Goal: Use online tool/utility

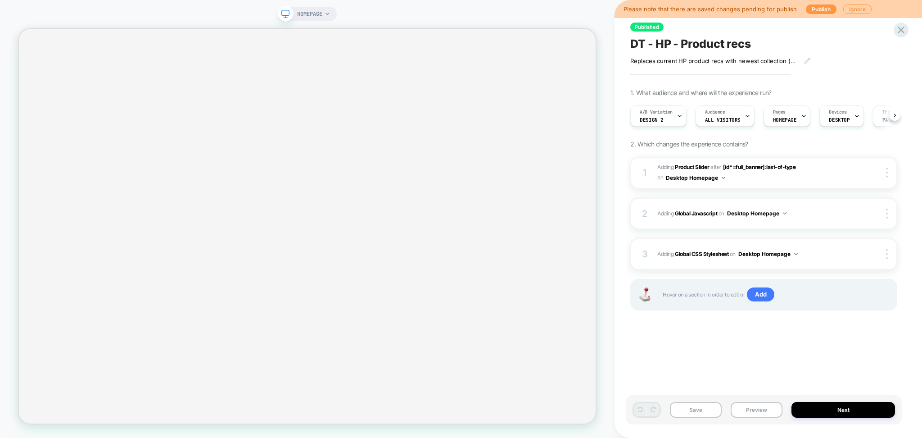
scroll to position [0, 0]
click at [818, 177] on span "#_loomi_addon_1750704109148 Adding Product Slider AFTER [id*=full_banner]:last-…" at bounding box center [756, 172] width 197 height 21
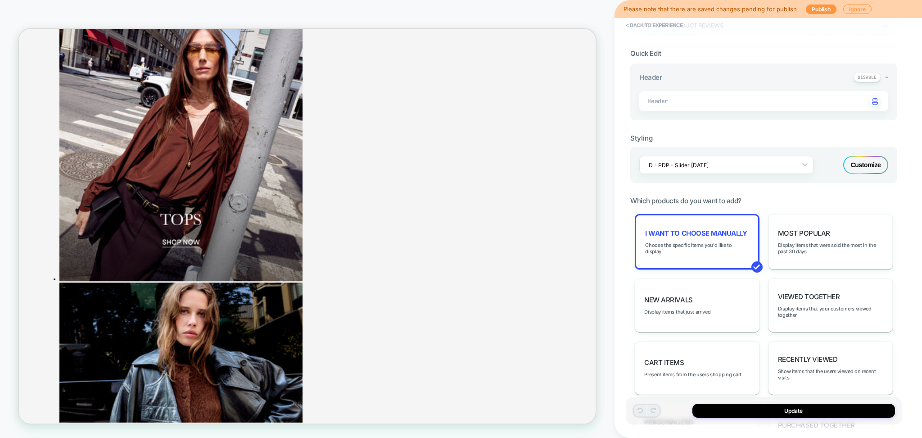
scroll to position [0, 0]
click at [870, 162] on div "Customize" at bounding box center [866, 165] width 45 height 18
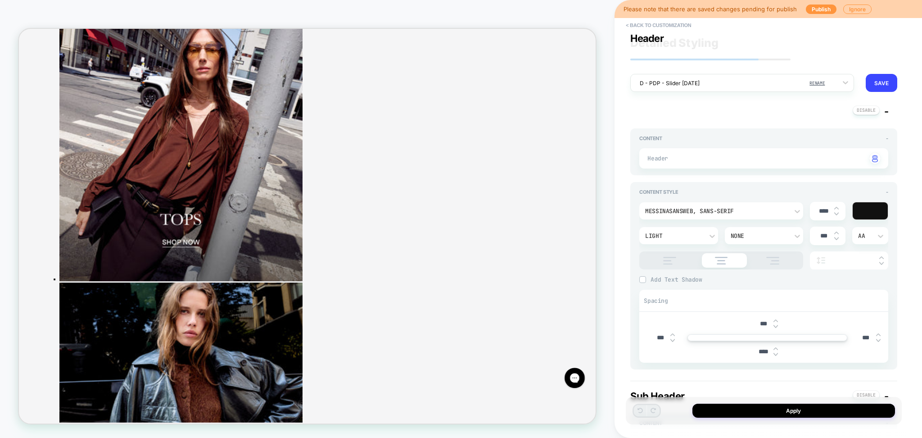
scroll to position [180, 0]
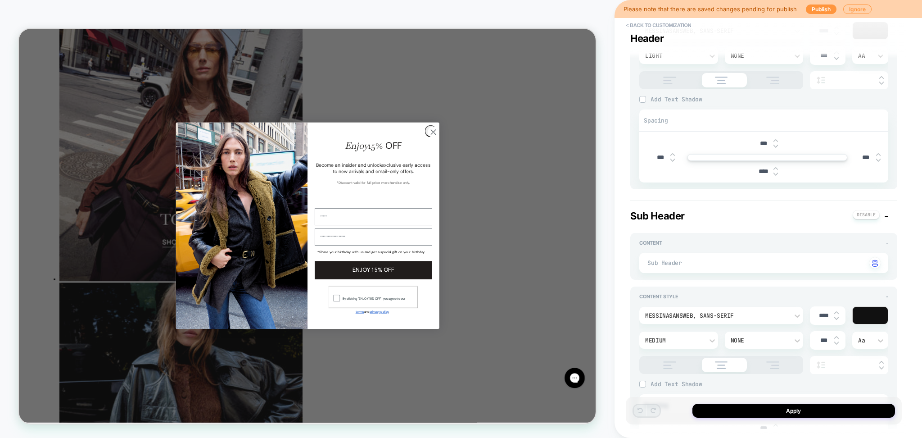
click at [568, 174] on circle "Close dialog" at bounding box center [571, 166] width 15 height 15
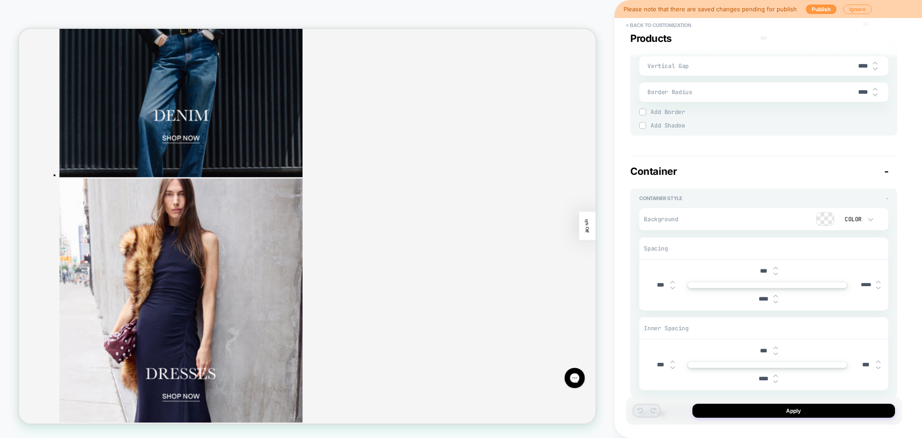
scroll to position [1552, 0]
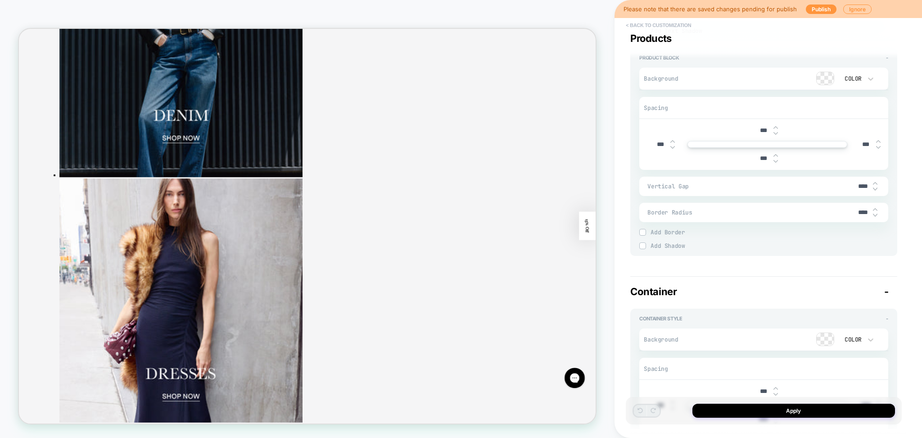
click at [661, 27] on button "< Back to customization" at bounding box center [659, 25] width 74 height 14
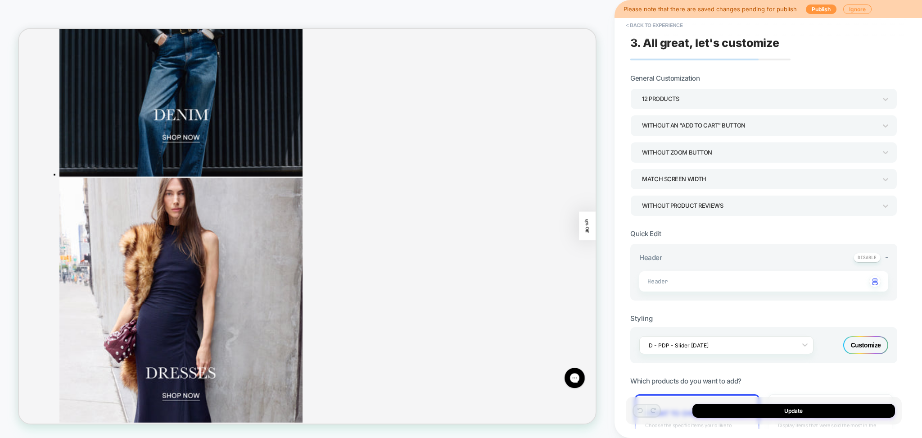
scroll to position [910, 0]
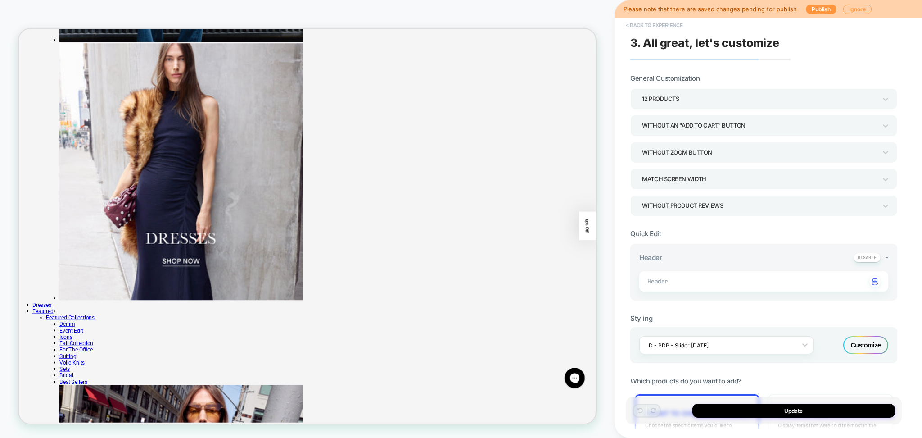
click at [673, 22] on button "< Back to experience" at bounding box center [655, 25] width 66 height 14
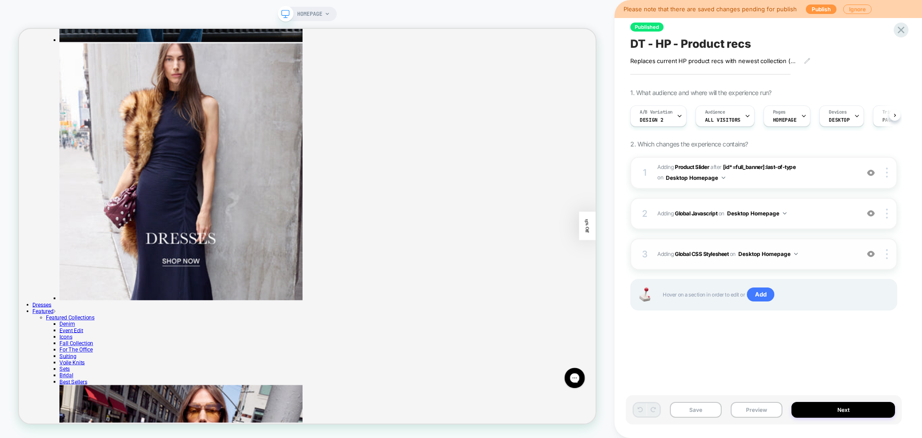
scroll to position [0, 0]
click at [822, 260] on div "3 Adding Global CSS Stylesheet on Desktop Homepage Add Before Add After Copy to…" at bounding box center [764, 254] width 267 height 32
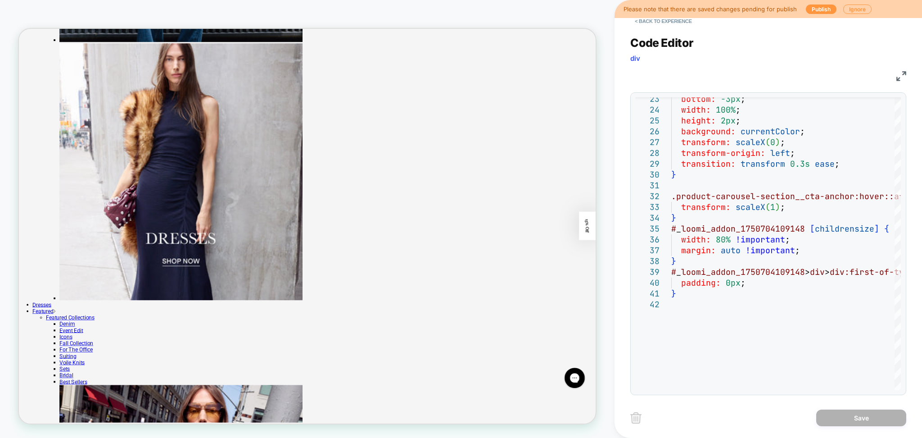
click at [649, 29] on div "**********" at bounding box center [769, 210] width 276 height 370
click at [649, 24] on button "< Back to experience" at bounding box center [664, 21] width 66 height 14
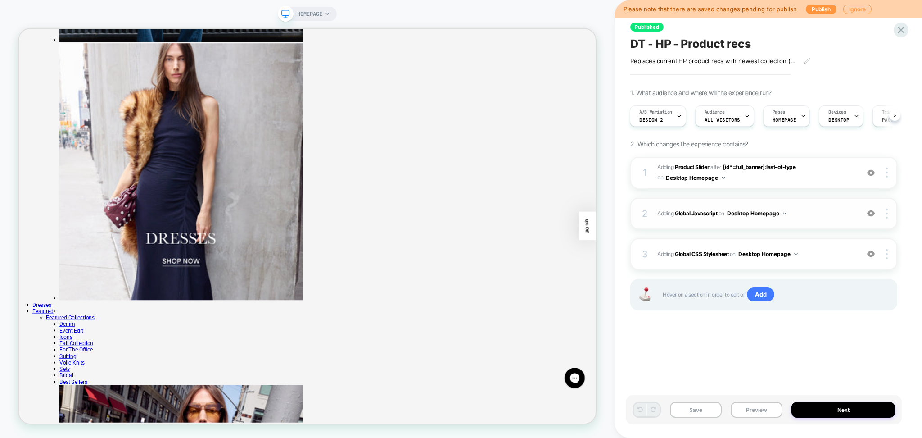
click at [816, 222] on div "2 Adding Global Javascript on Desktop Homepage Add Before Add After Copy to Mob…" at bounding box center [764, 214] width 267 height 32
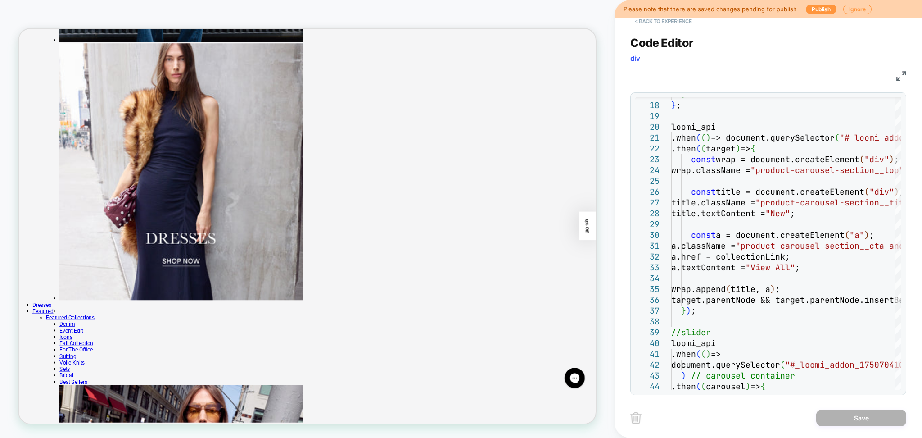
click at [644, 20] on button "< Back to experience" at bounding box center [664, 21] width 66 height 14
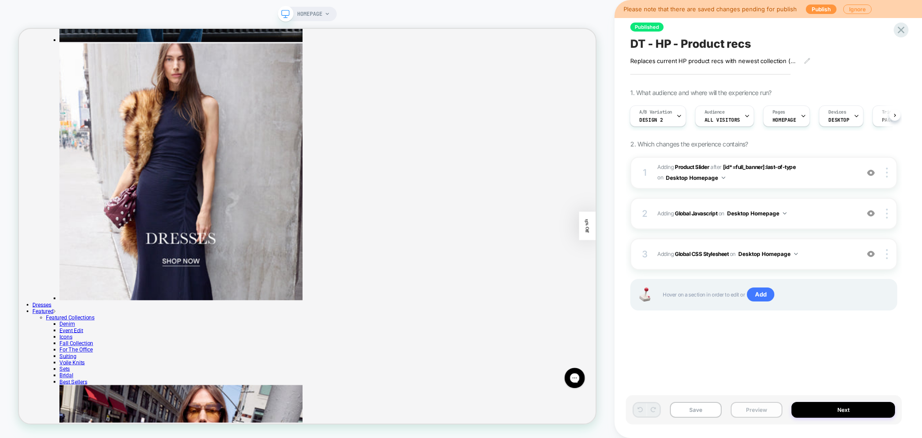
click at [754, 406] on button "Preview" at bounding box center [757, 410] width 52 height 16
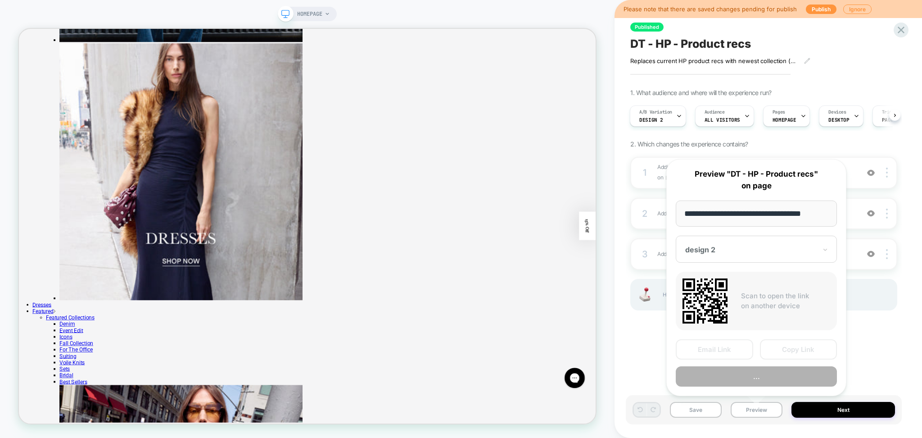
click at [747, 372] on button "..." at bounding box center [756, 376] width 161 height 20
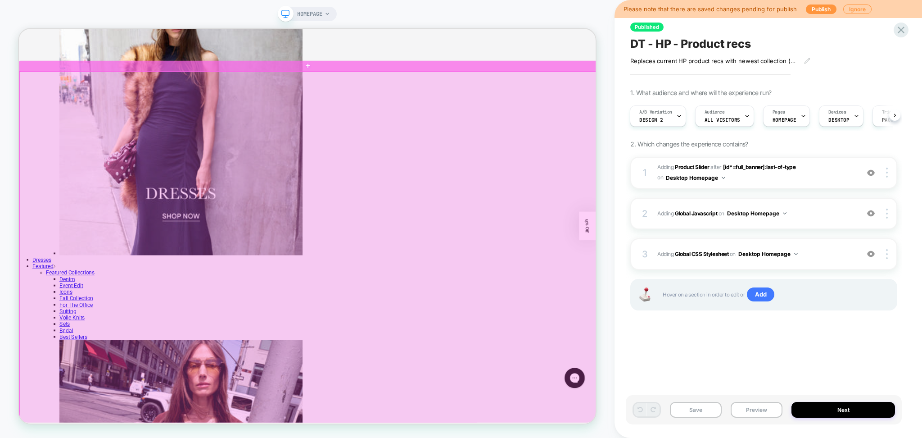
scroll to position [670, 0]
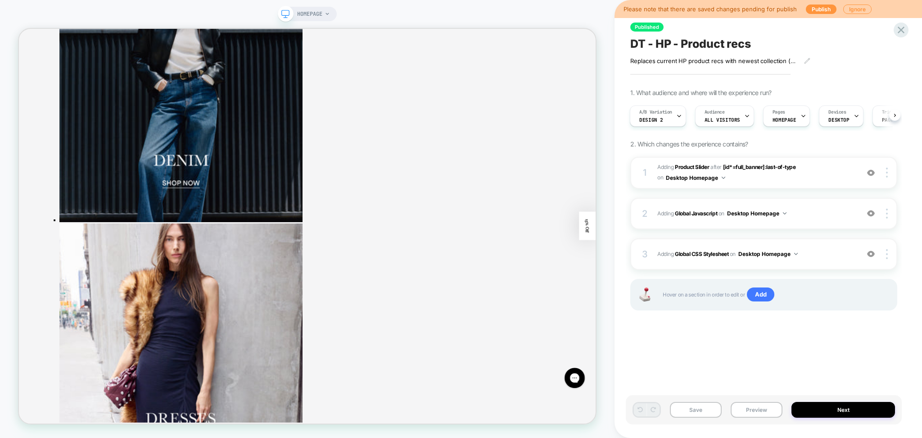
drag, startPoint x: 518, startPoint y: 14, endPoint x: 354, endPoint y: 4, distance: 163.4
click at [750, 413] on button "Preview" at bounding box center [757, 410] width 52 height 16
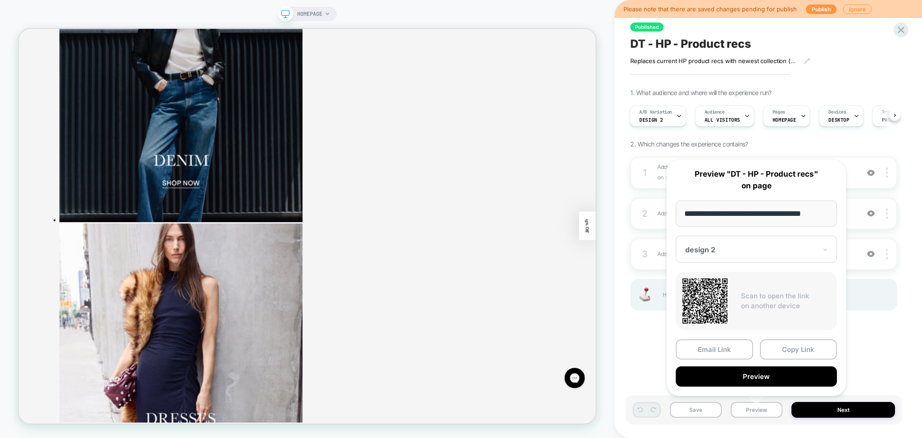
drag, startPoint x: 784, startPoint y: 350, endPoint x: 635, endPoint y: 224, distance: 195.6
click at [784, 350] on button "Copy Link" at bounding box center [798, 349] width 77 height 20
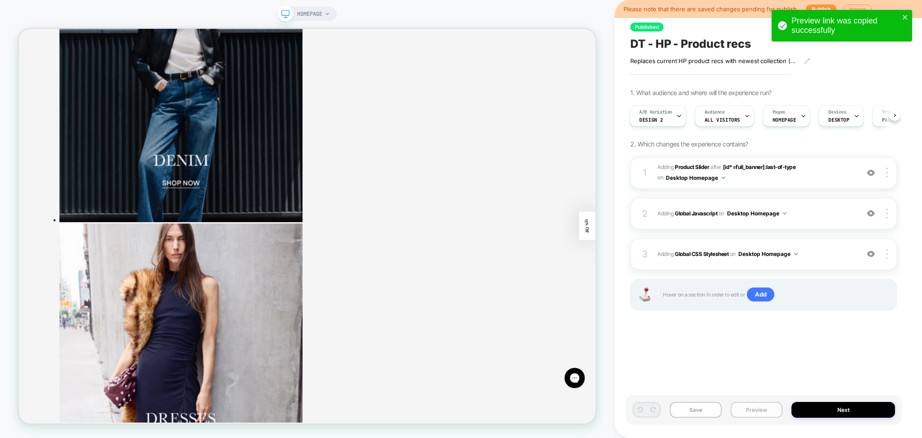
click at [758, 410] on button "Preview" at bounding box center [757, 410] width 52 height 16
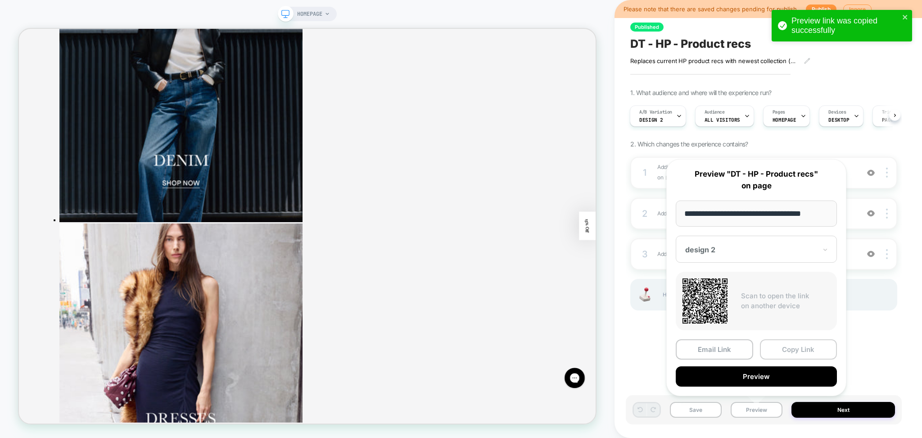
click at [773, 347] on button "Copy Link" at bounding box center [798, 349] width 77 height 20
